Goal: Entertainment & Leisure: Consume media (video, audio)

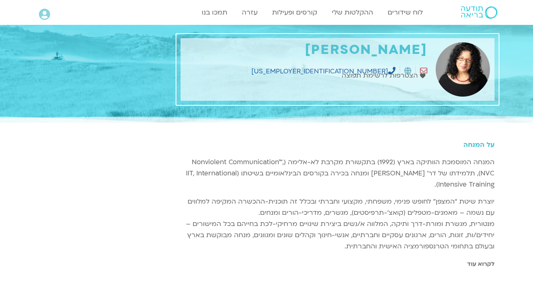
scroll to position [95, 0]
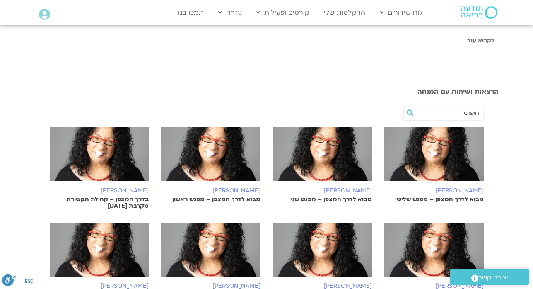
scroll to position [232, 0]
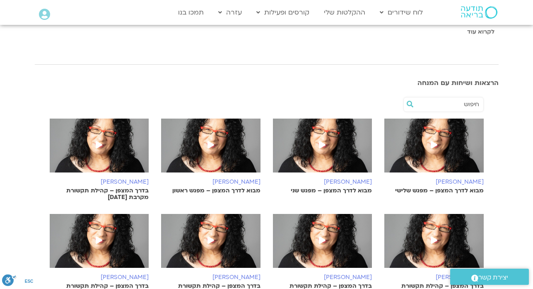
click at [351, 190] on p "מבוא לדרך המצפן – מפגש שני" at bounding box center [322, 190] width 99 height 7
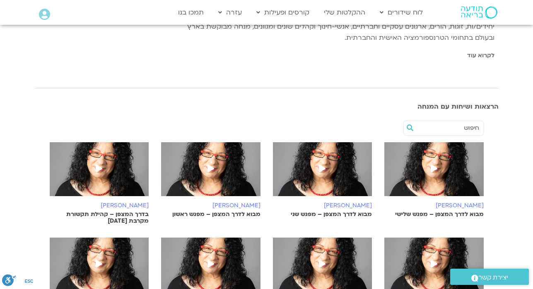
click at [425, 216] on p "מבוא לדרך המצפן – מפגש שלישי" at bounding box center [433, 214] width 99 height 7
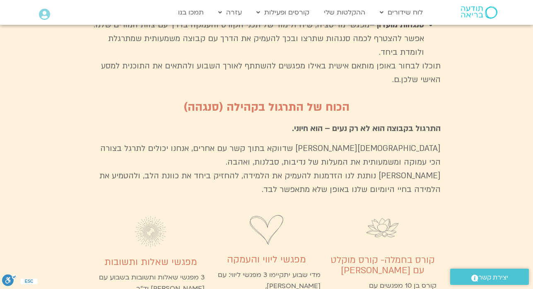
click at [526, 133] on section "מועדון פמה צ׳ודרון אנחנו מזמינים אותך להיות חלק מקבוצה משמעותית שמתרגלת ולומדת …" at bounding box center [266, 135] width 533 height 673
click at [533, 94] on section "מועדון פמה צ׳ודרון אנחנו מזמינים אותך להיות חלק מקבוצה משמעותית שמתרגלת ולומדת …" at bounding box center [266, 135] width 533 height 673
